Goal: Transaction & Acquisition: Purchase product/service

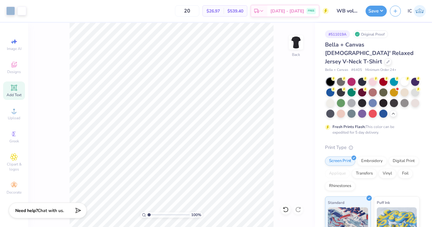
scroll to position [141, 0]
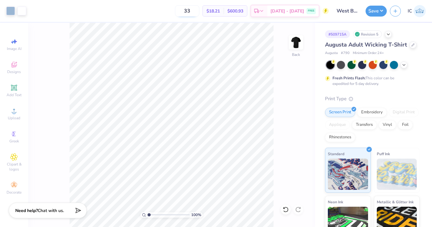
click at [199, 12] on input "33" at bounding box center [187, 10] width 24 height 11
type input "3"
type input "48"
click at [169, 7] on div "48 $15.22 Per Item $730.56 Total Est. Delivery Sep 9 - 12 FREE" at bounding box center [178, 11] width 299 height 22
click at [176, 17] on div "48 $15.22 Per Item $730.56 Total Est. Delivery Sep 9 - 12 FREE" at bounding box center [178, 11] width 299 height 22
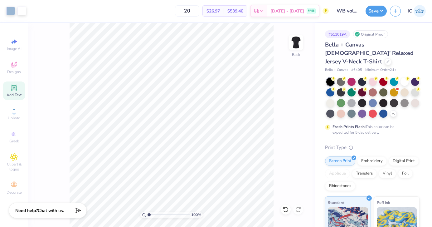
scroll to position [141, 0]
click at [387, 60] on icon at bounding box center [387, 61] width 3 height 3
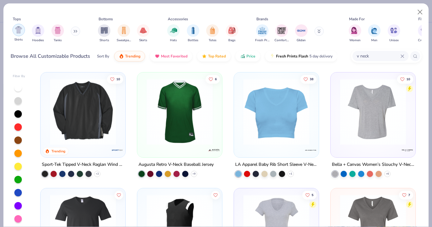
click at [19, 29] on img "filter for Shirts" at bounding box center [18, 29] width 7 height 7
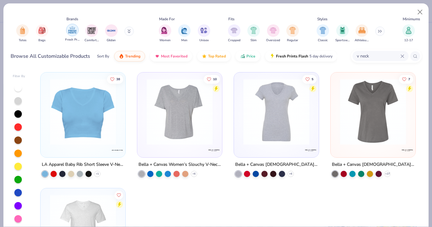
scroll to position [0, 211]
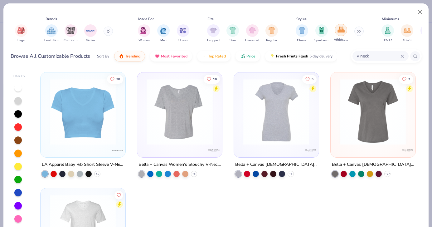
click at [340, 28] on img "filter for Athleisure" at bounding box center [340, 29] width 7 height 7
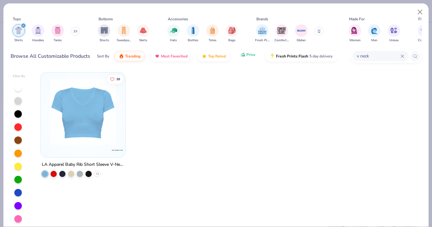
click at [249, 58] on button "Price" at bounding box center [247, 54] width 25 height 11
click at [21, 26] on div "filter for Shirts" at bounding box center [24, 26] width 6 height 6
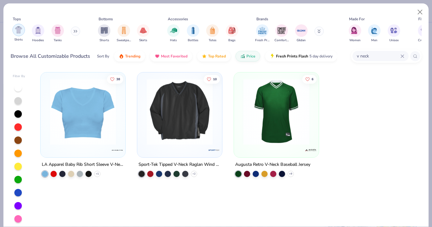
click at [20, 27] on img "filter for Shirts" at bounding box center [18, 29] width 7 height 7
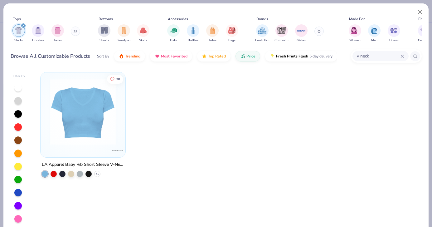
click at [400, 55] on icon at bounding box center [402, 56] width 4 height 4
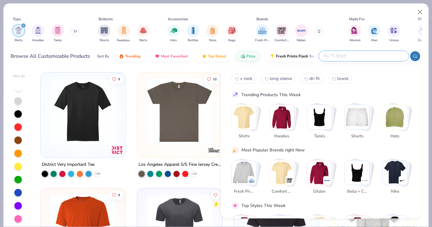
click at [190, 65] on div "Tops Shirts Hoodies Tanks Bottoms Shorts Sweatpants Skirts Accessories Hats Bot…" at bounding box center [215, 35] width 425 height 64
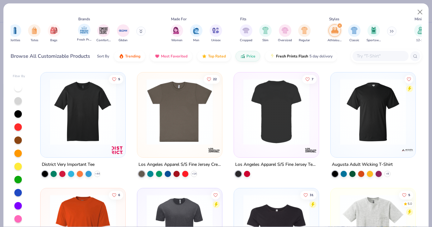
scroll to position [0, 236]
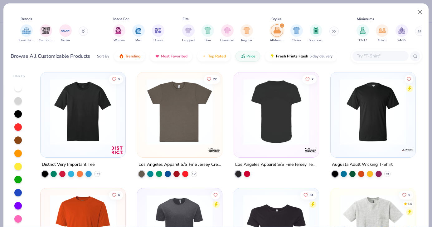
click at [282, 25] on icon "filter for Athleisure" at bounding box center [282, 25] width 2 height 2
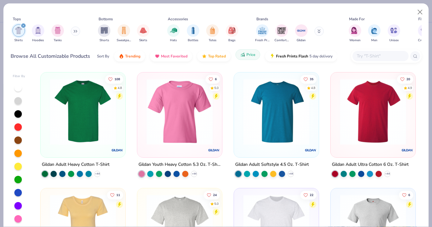
click at [249, 58] on button "Price" at bounding box center [247, 54] width 25 height 11
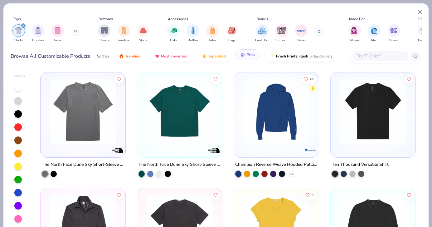
click at [247, 58] on button "Price" at bounding box center [247, 54] width 25 height 11
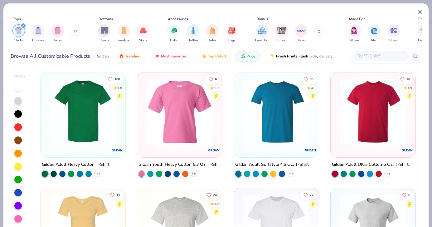
click at [85, 123] on img at bounding box center [83, 112] width 72 height 66
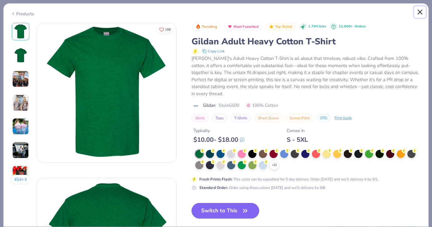
click at [419, 11] on button "Close" at bounding box center [420, 12] width 12 height 12
